Goal: Information Seeking & Learning: Learn about a topic

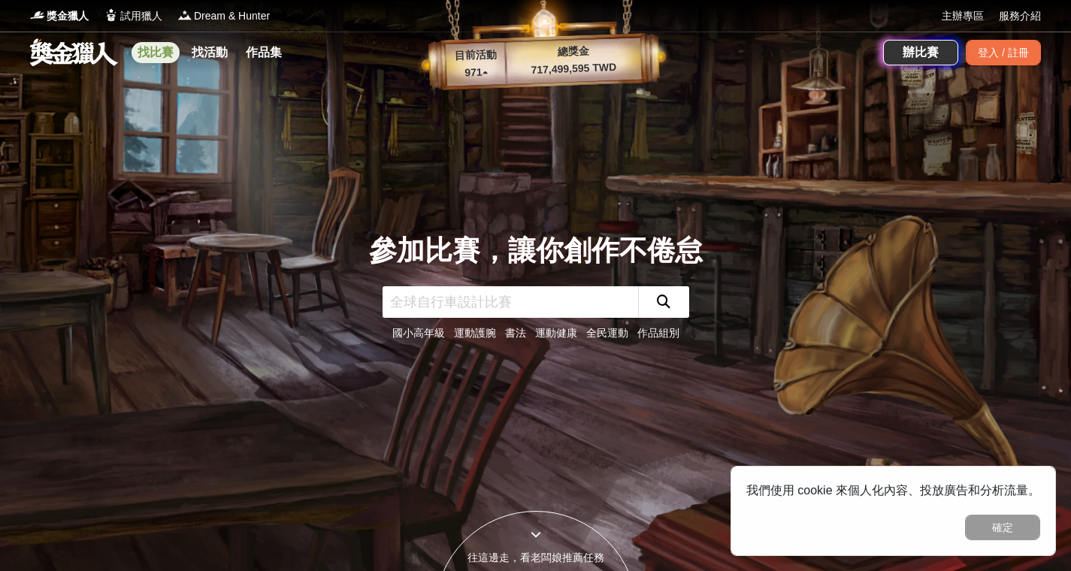
click at [156, 58] on link "找比賽" at bounding box center [156, 52] width 48 height 21
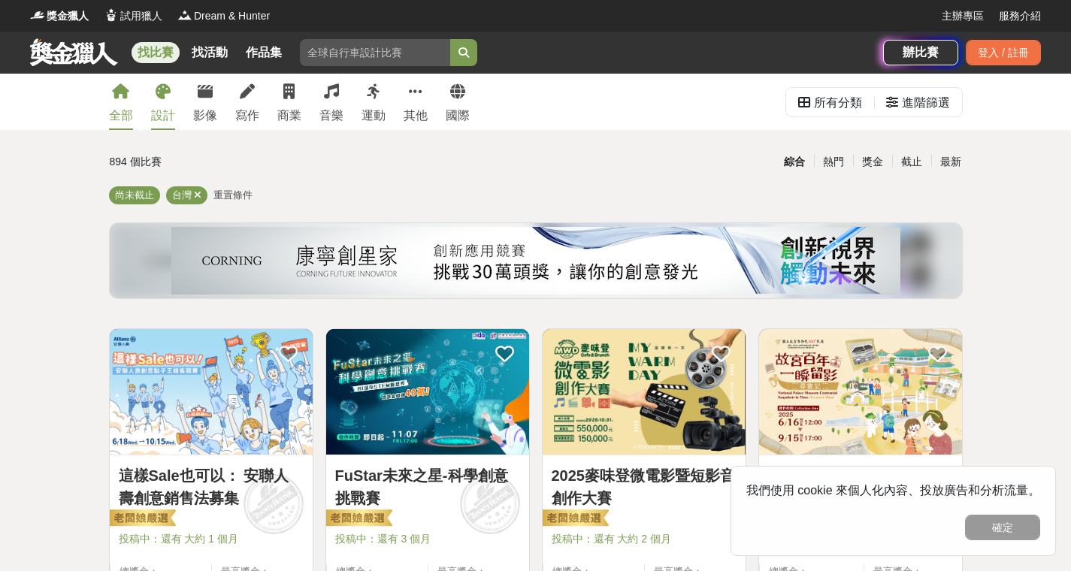
click at [162, 89] on icon at bounding box center [163, 91] width 15 height 15
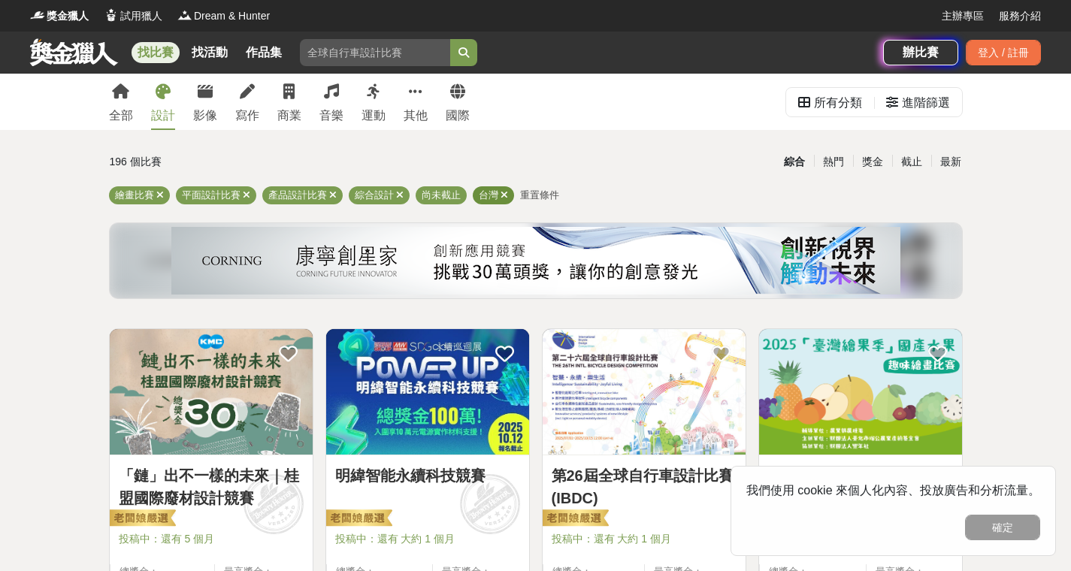
click at [502, 197] on icon at bounding box center [505, 195] width 8 height 10
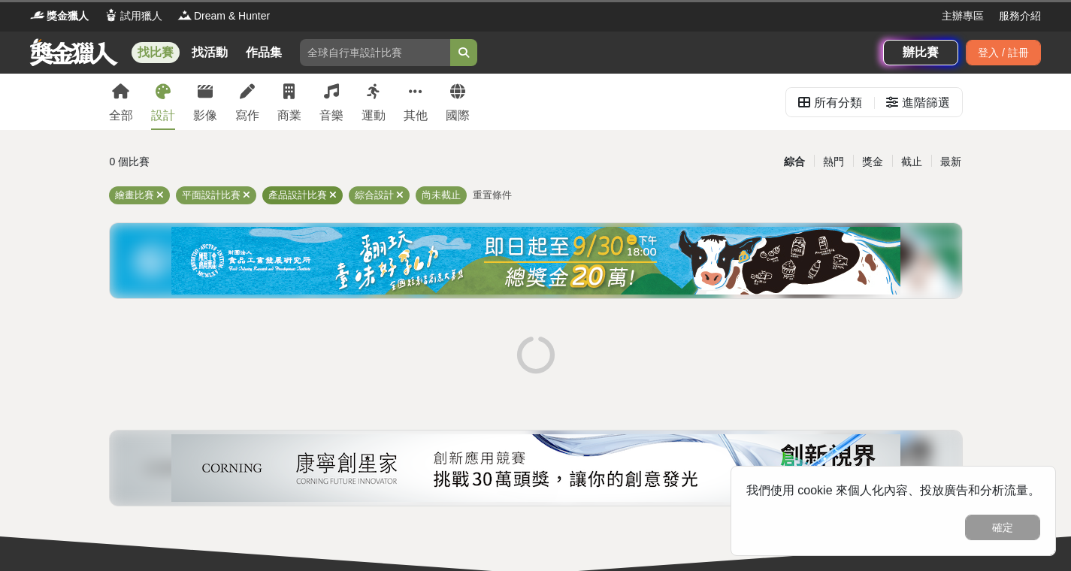
click at [332, 193] on icon at bounding box center [333, 195] width 8 height 10
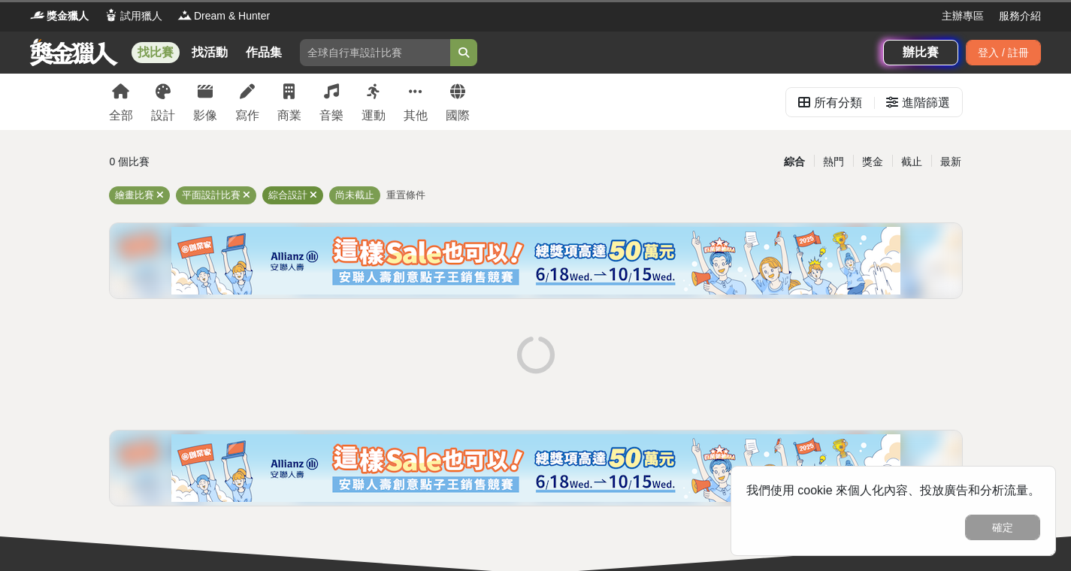
click at [310, 195] on icon at bounding box center [314, 195] width 8 height 10
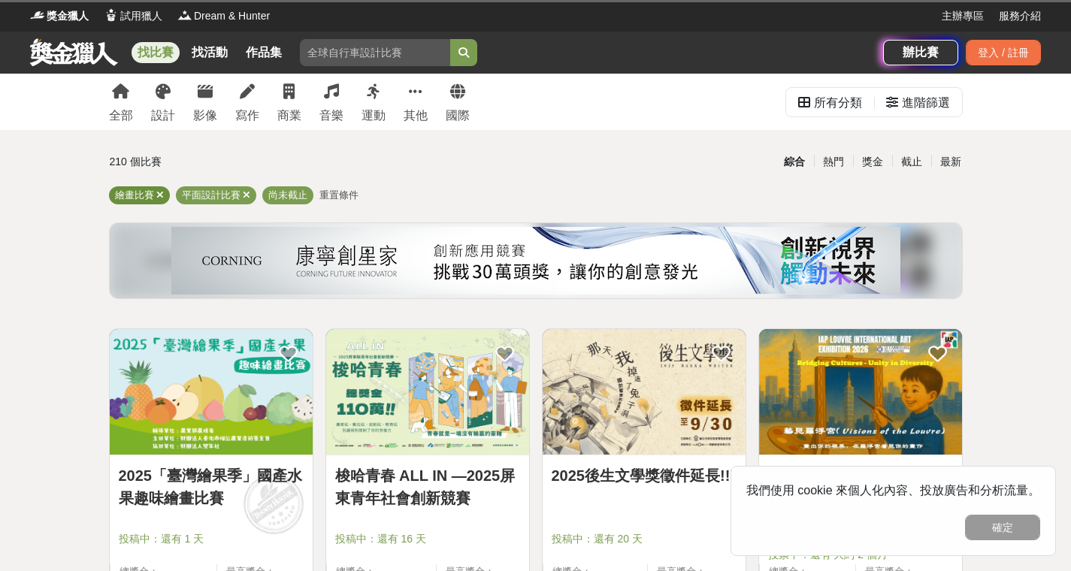
click at [158, 195] on icon at bounding box center [160, 195] width 8 height 10
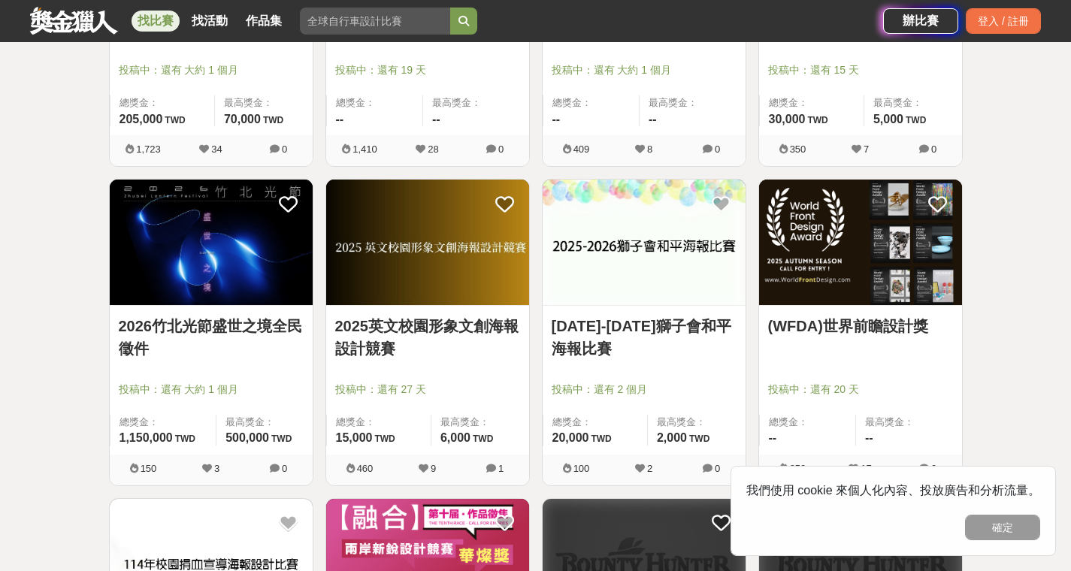
scroll to position [780, 0]
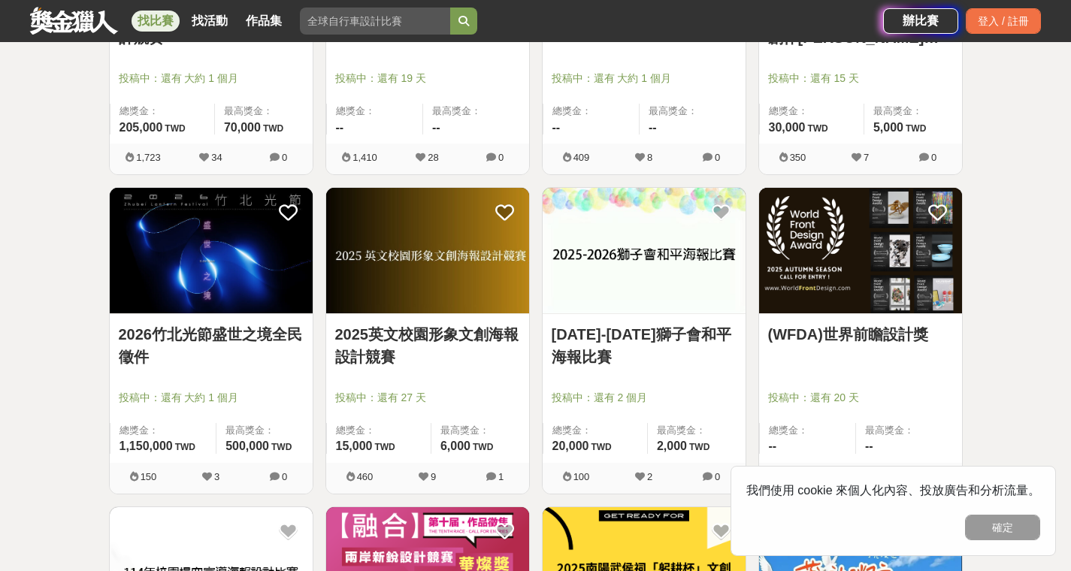
click at [851, 338] on link "(WFDA)世界前瞻設計獎" at bounding box center [860, 334] width 185 height 23
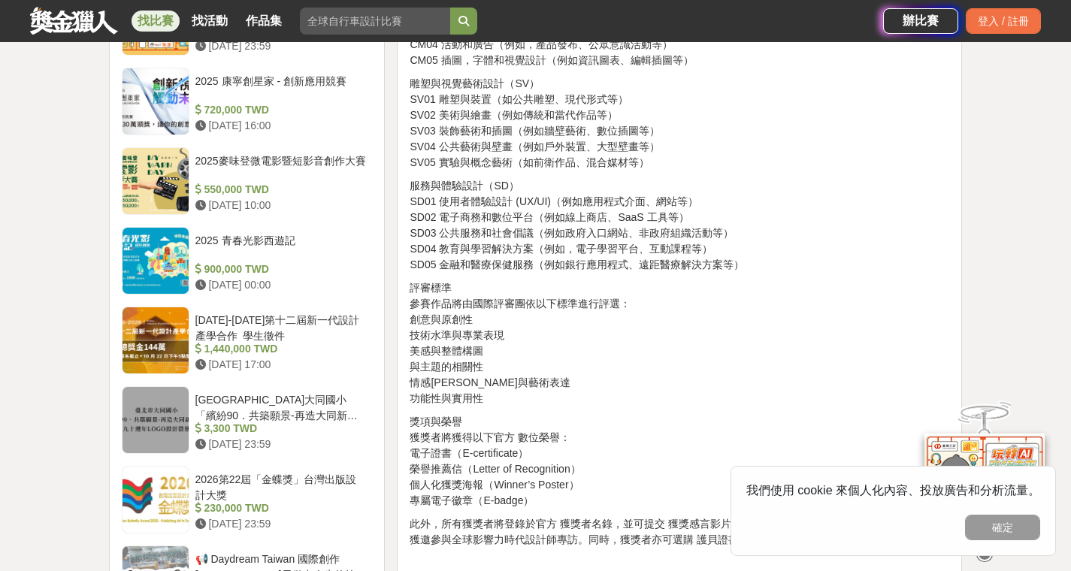
scroll to position [1767, 0]
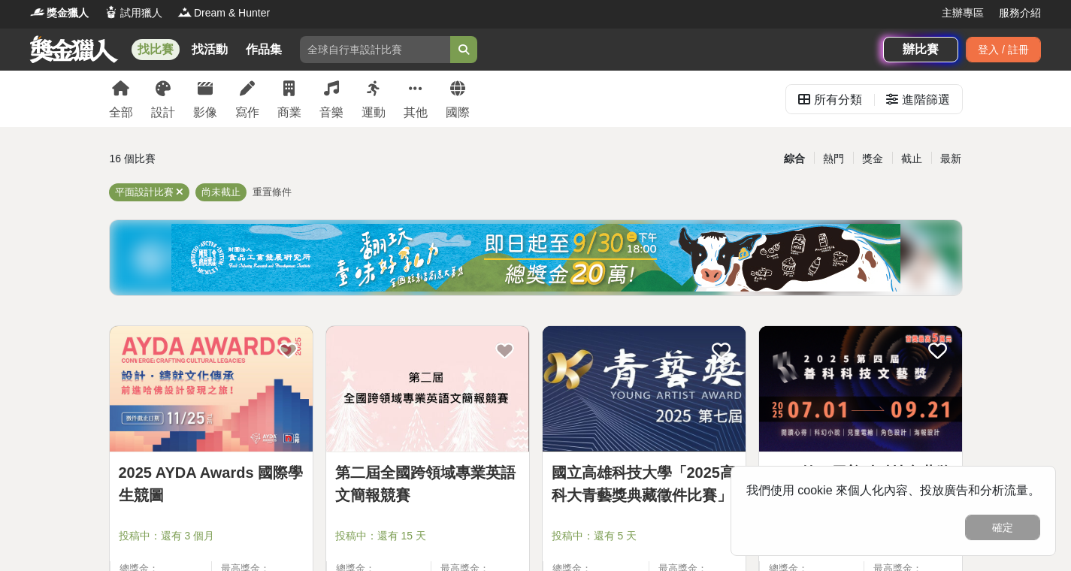
scroll to position [125, 0]
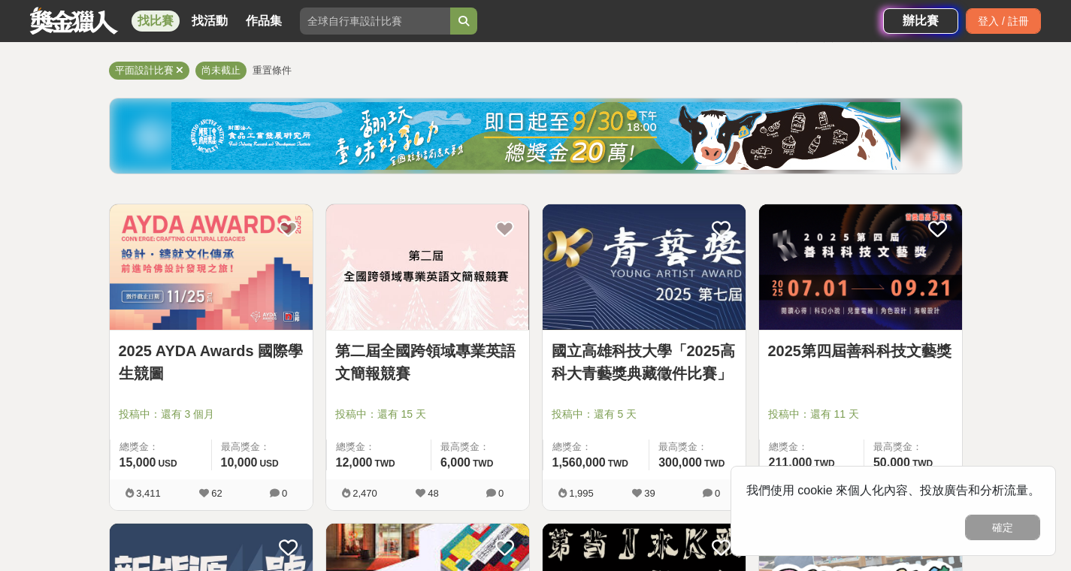
click at [185, 282] on img at bounding box center [211, 267] width 203 height 126
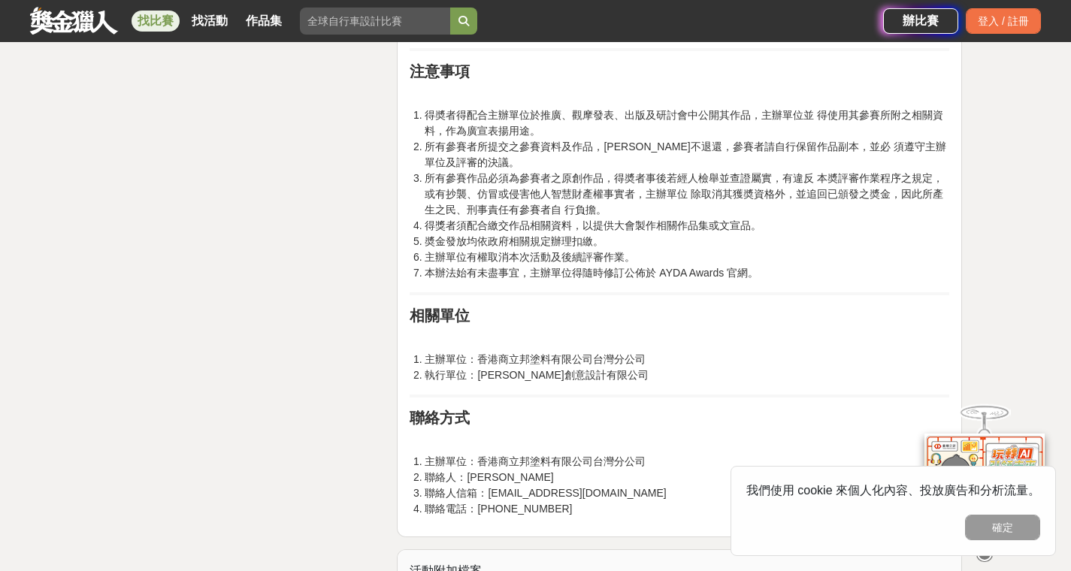
scroll to position [3644, 0]
